Goal: Information Seeking & Learning: Check status

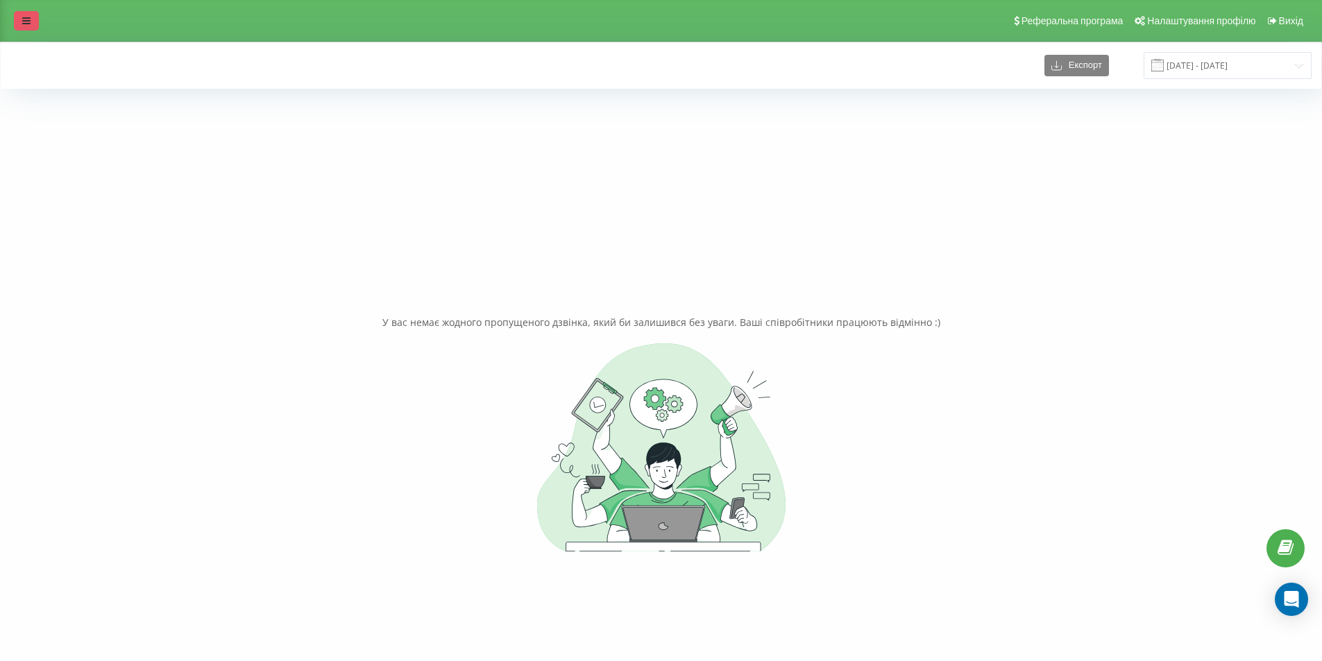
click at [22, 24] on icon at bounding box center [26, 21] width 8 height 10
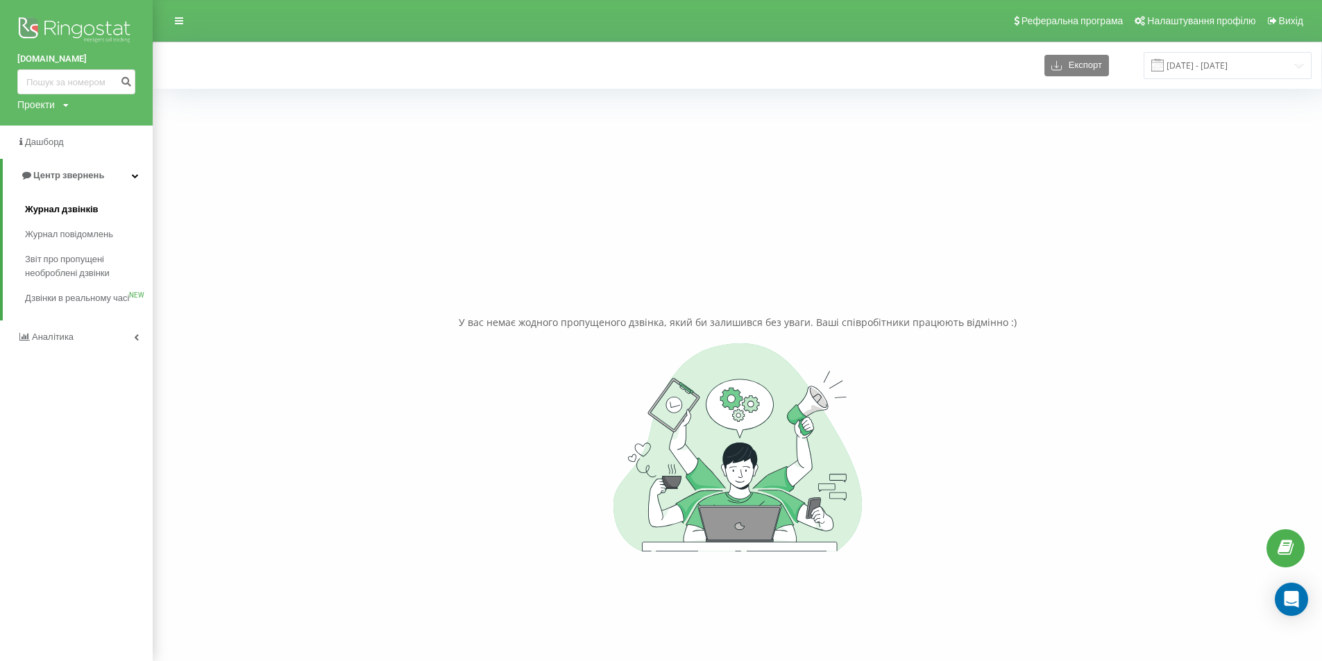
click at [92, 211] on span "Журнал дзвінків" at bounding box center [62, 210] width 74 height 14
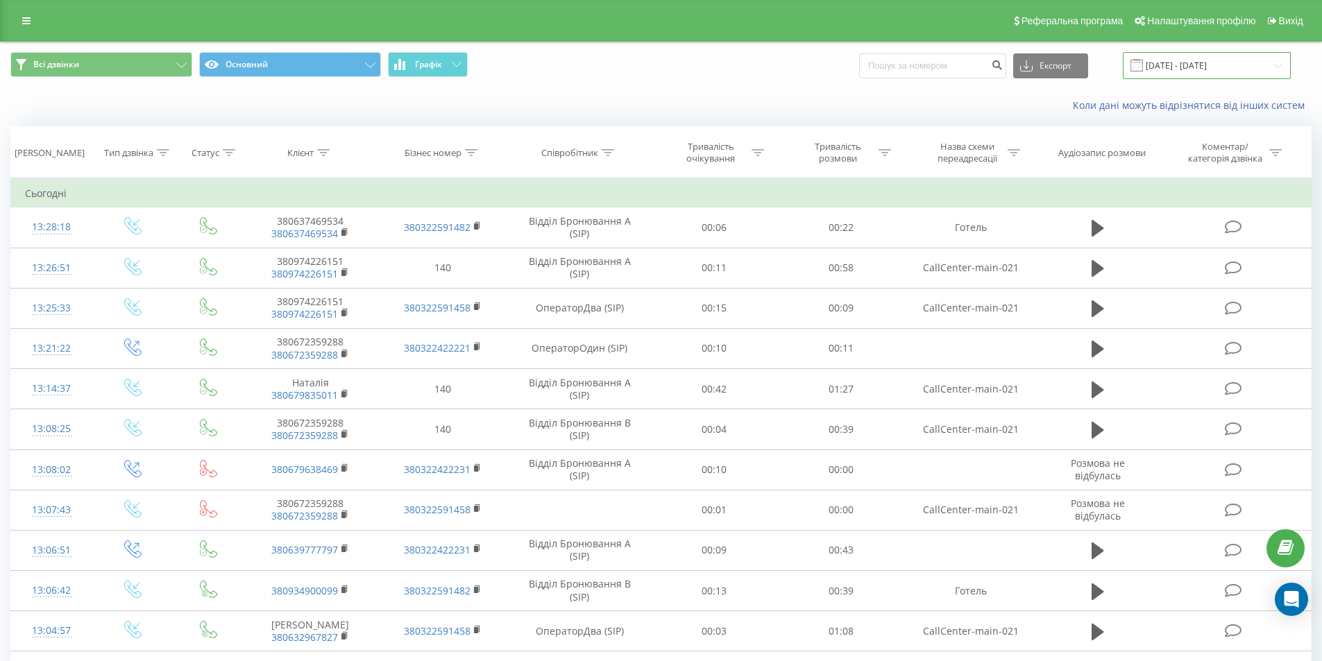
click at [1267, 60] on input "[DATE] - [DATE]" at bounding box center [1207, 65] width 168 height 27
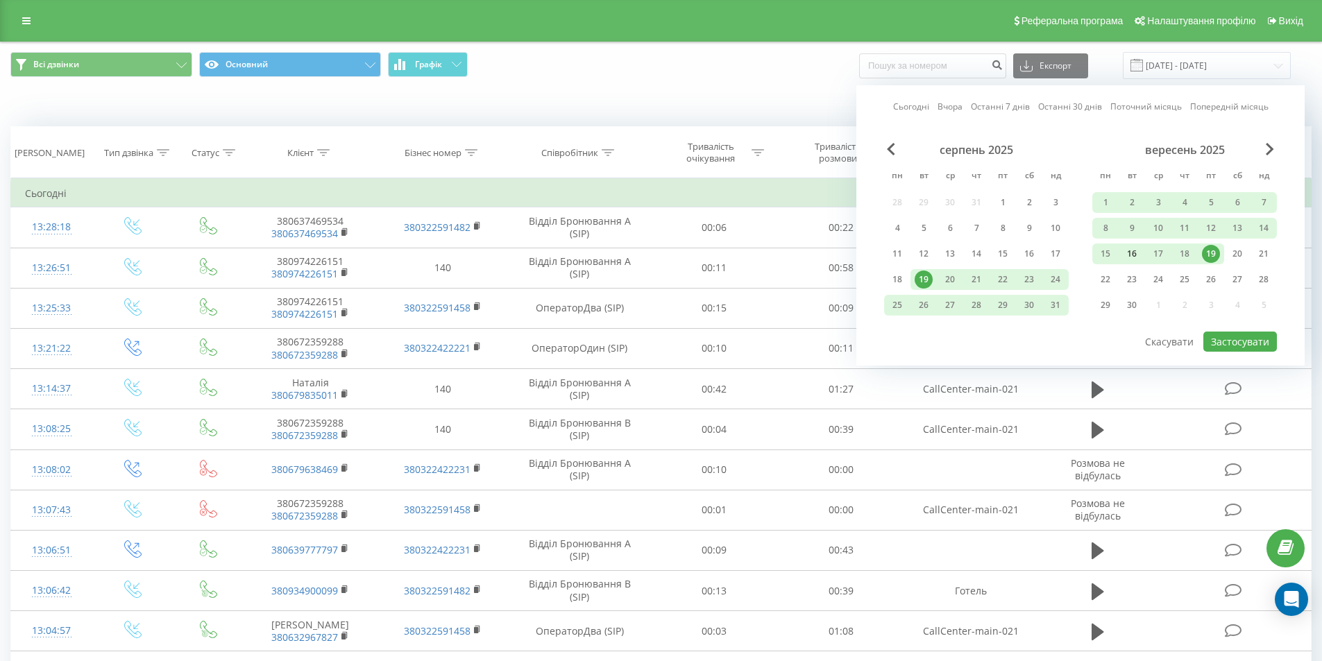
click at [1133, 253] on div "16" at bounding box center [1132, 254] width 18 height 18
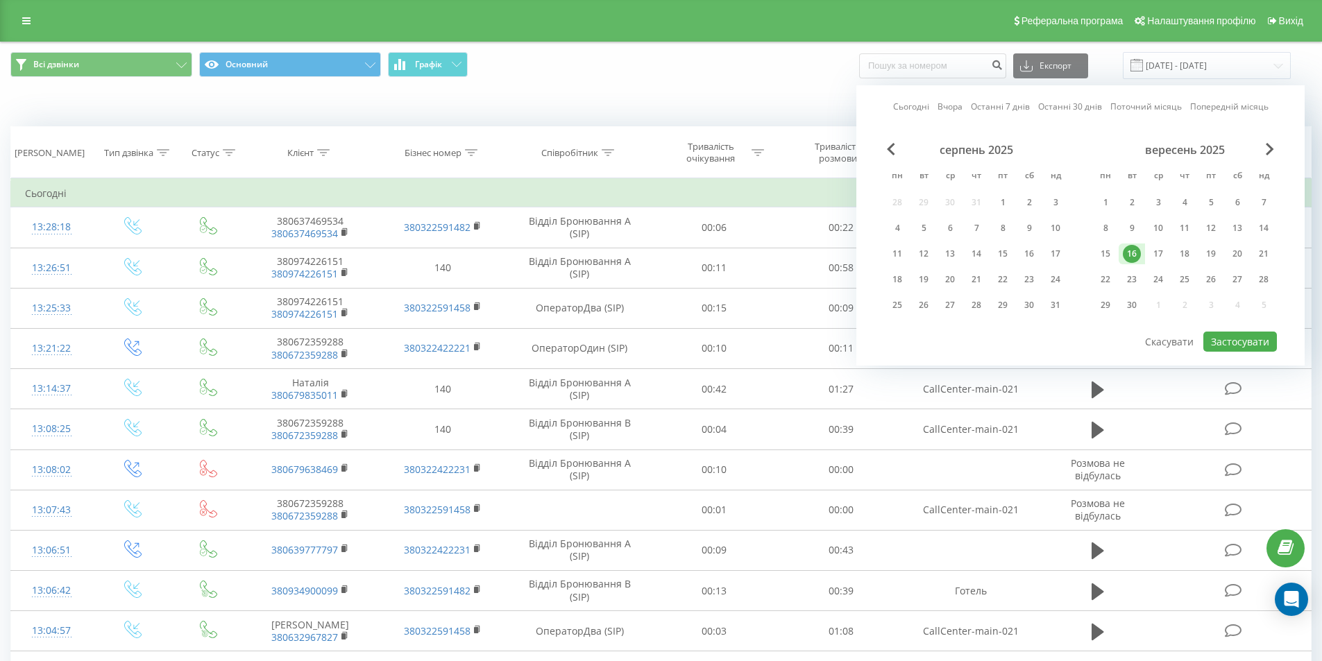
click at [1127, 253] on div "16" at bounding box center [1132, 254] width 18 height 18
click at [1243, 339] on button "Застосувати" at bounding box center [1240, 342] width 74 height 20
type input "[DATE] - [DATE]"
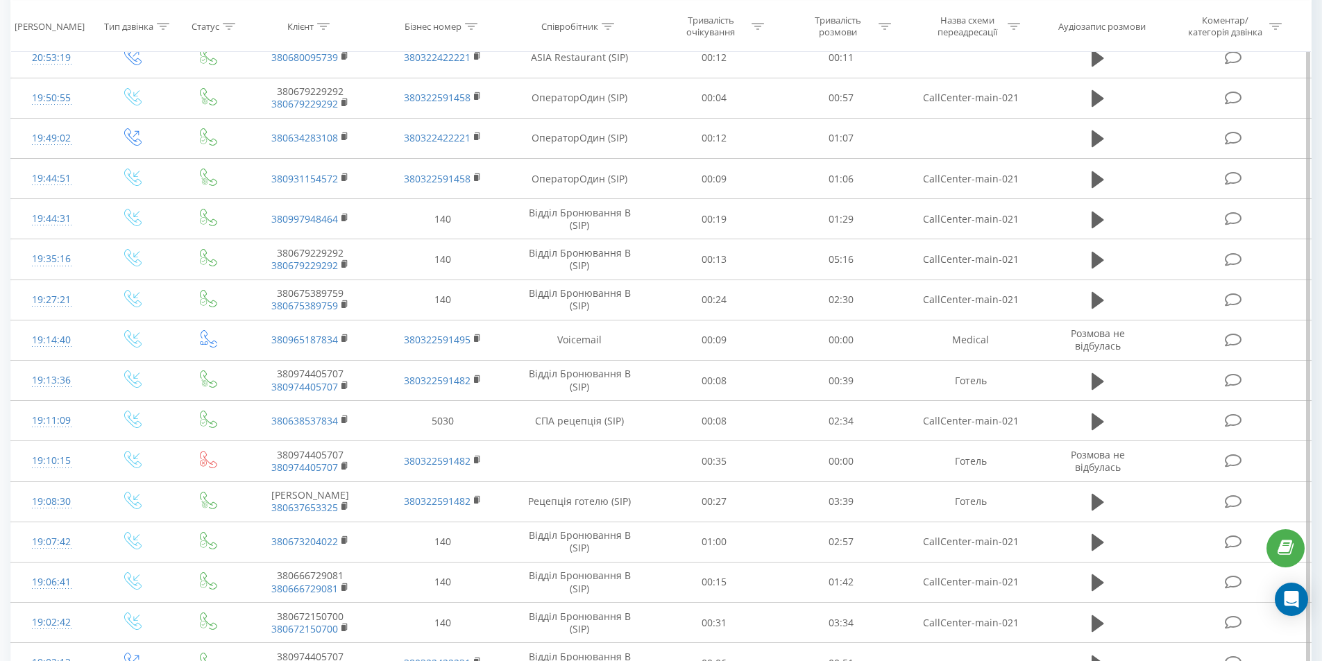
scroll to position [608, 0]
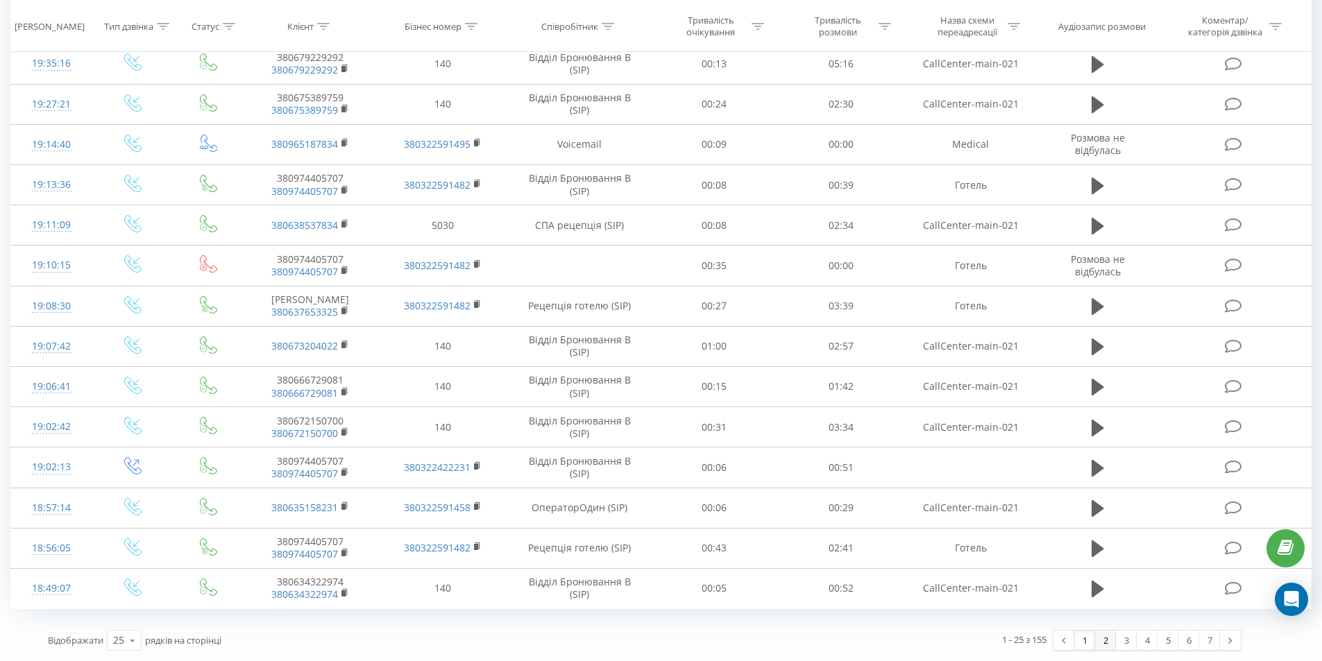
click at [1102, 639] on link "2" at bounding box center [1105, 640] width 21 height 19
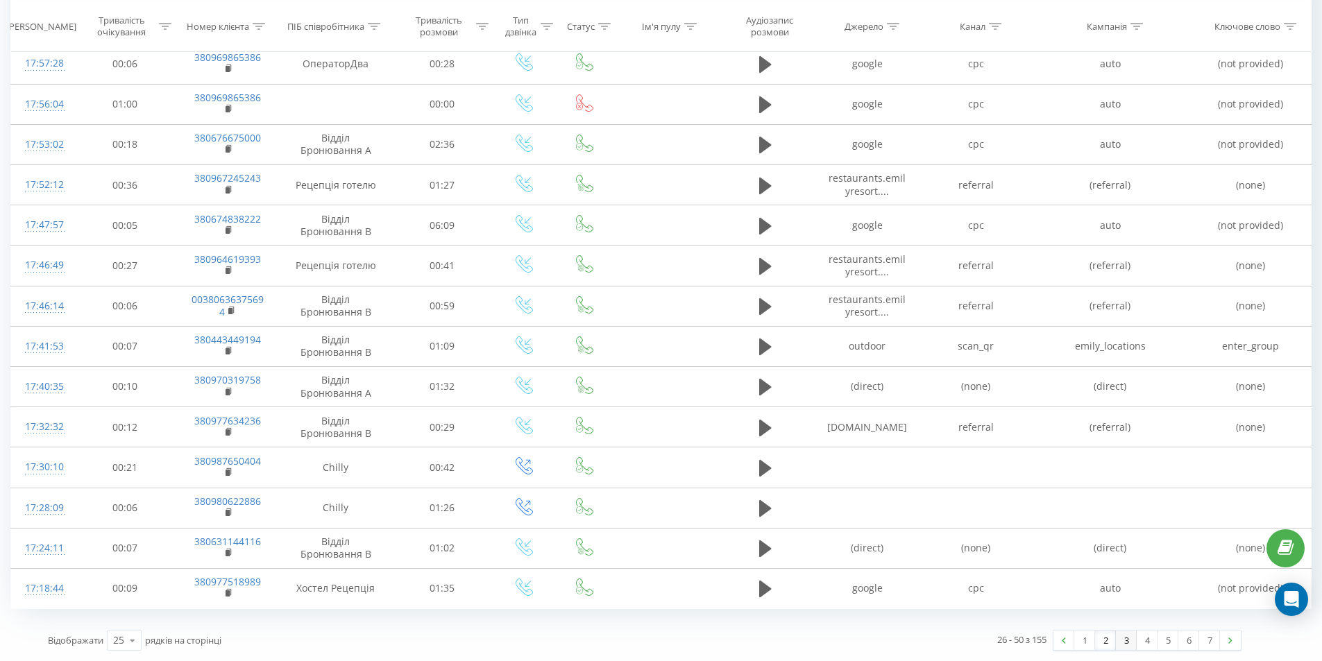
click at [1123, 635] on link "3" at bounding box center [1126, 640] width 21 height 19
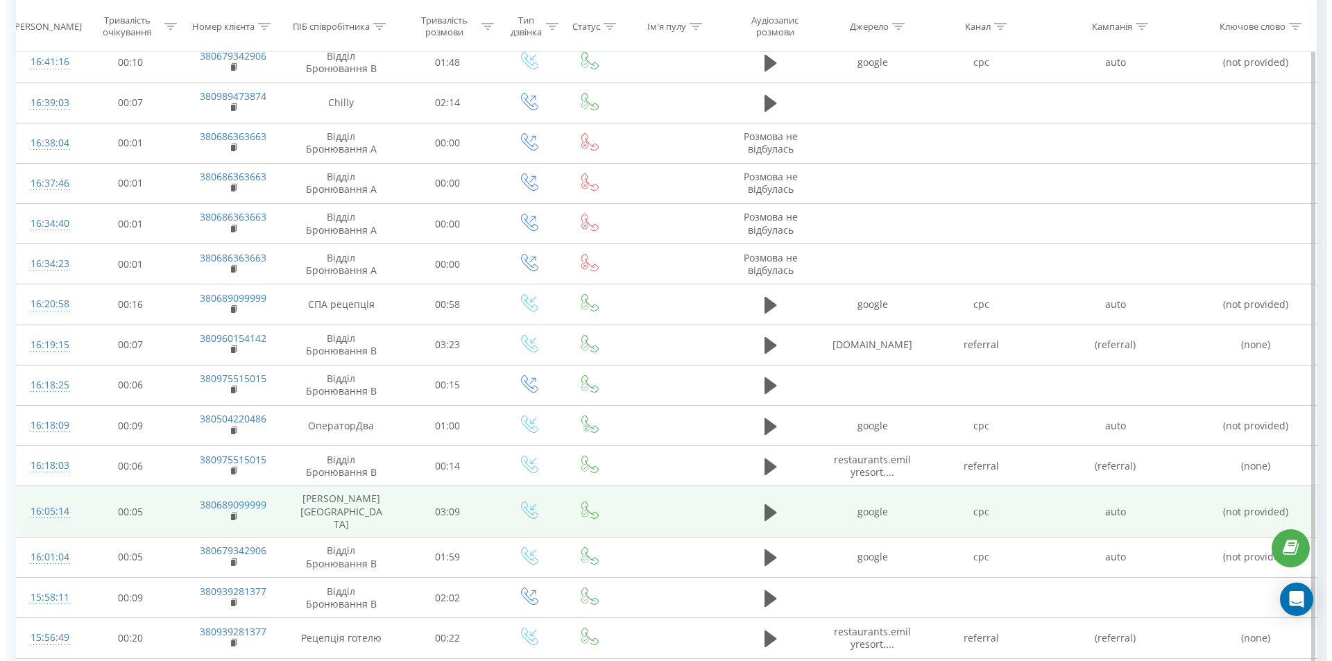
scroll to position [369, 0]
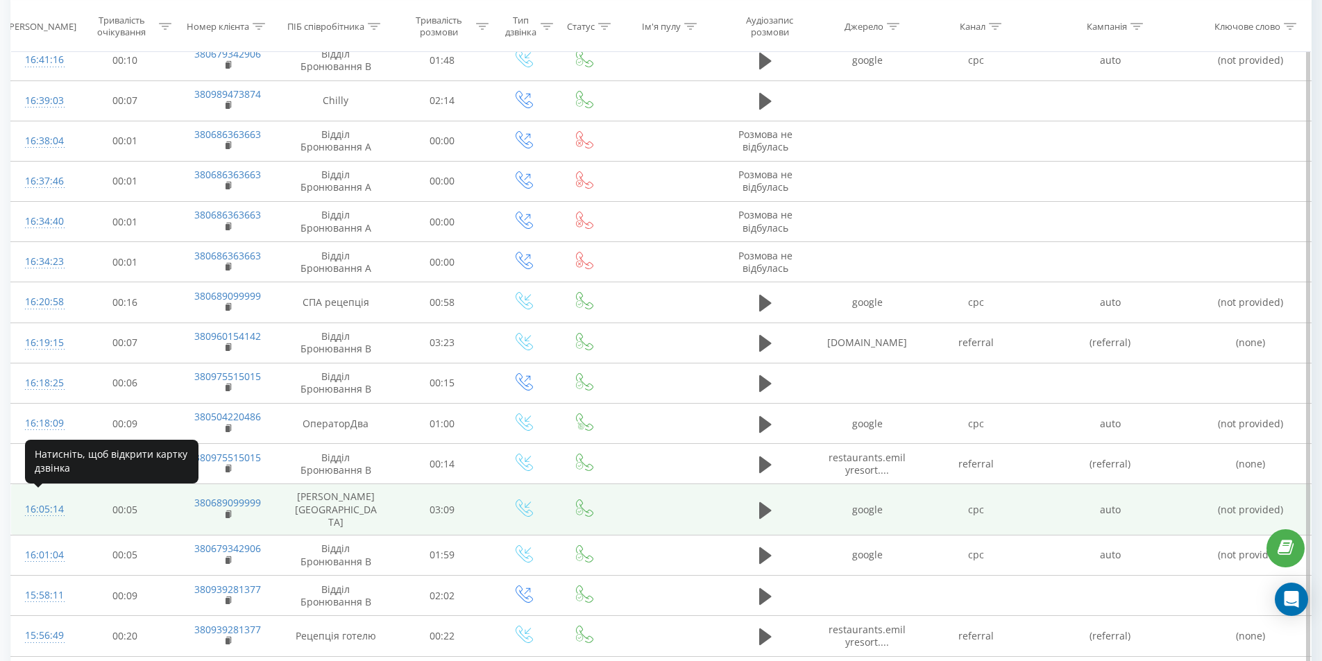
click at [54, 500] on div "16:05:14" at bounding box center [43, 509] width 36 height 27
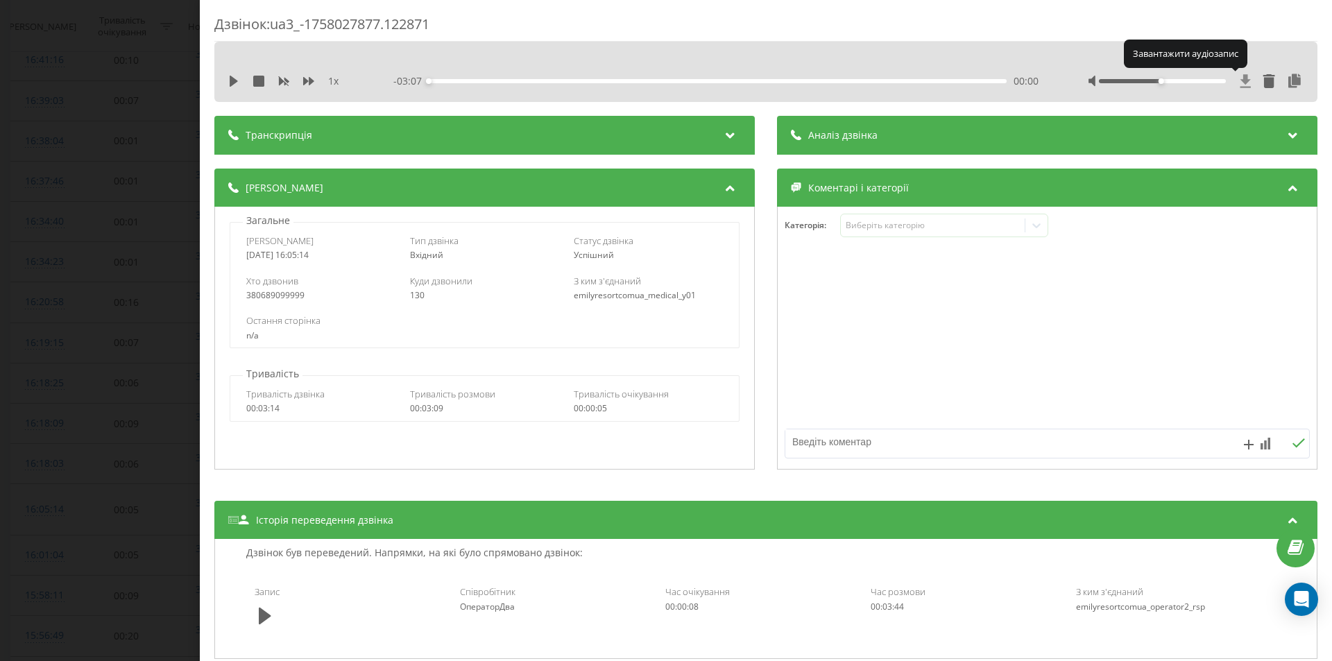
click at [1240, 78] on icon at bounding box center [1246, 81] width 12 height 14
click at [1240, 75] on icon at bounding box center [1246, 81] width 12 height 14
click at [916, 414] on div at bounding box center [1047, 338] width 539 height 167
